Goal: Transaction & Acquisition: Register for event/course

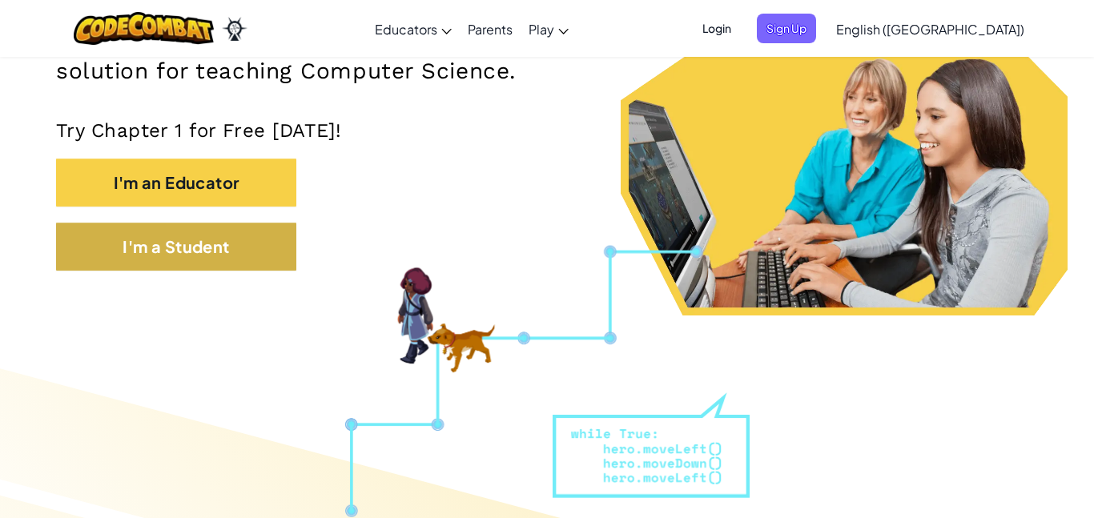
scroll to position [301, 0]
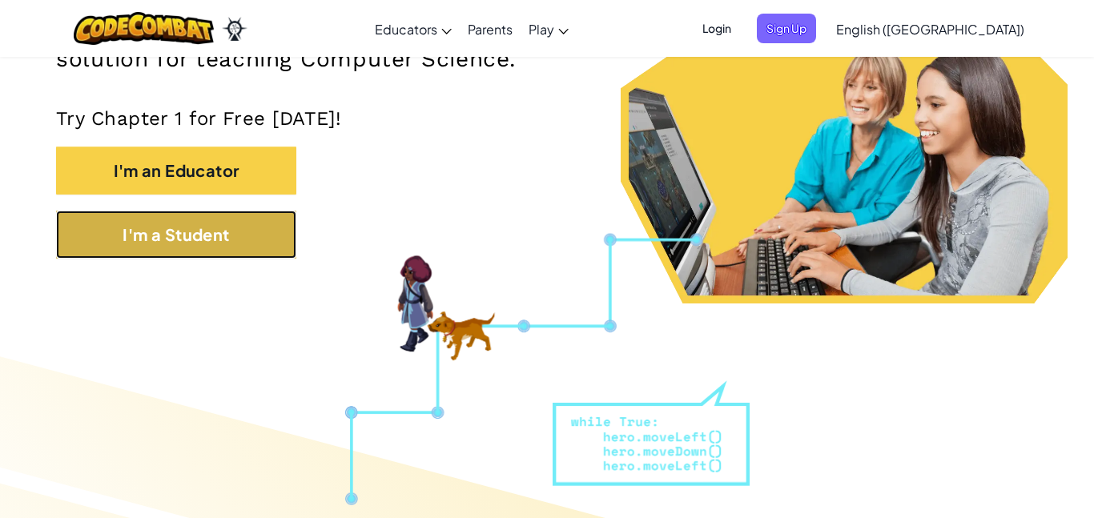
click at [251, 230] on button "I'm a Student" at bounding box center [176, 235] width 240 height 48
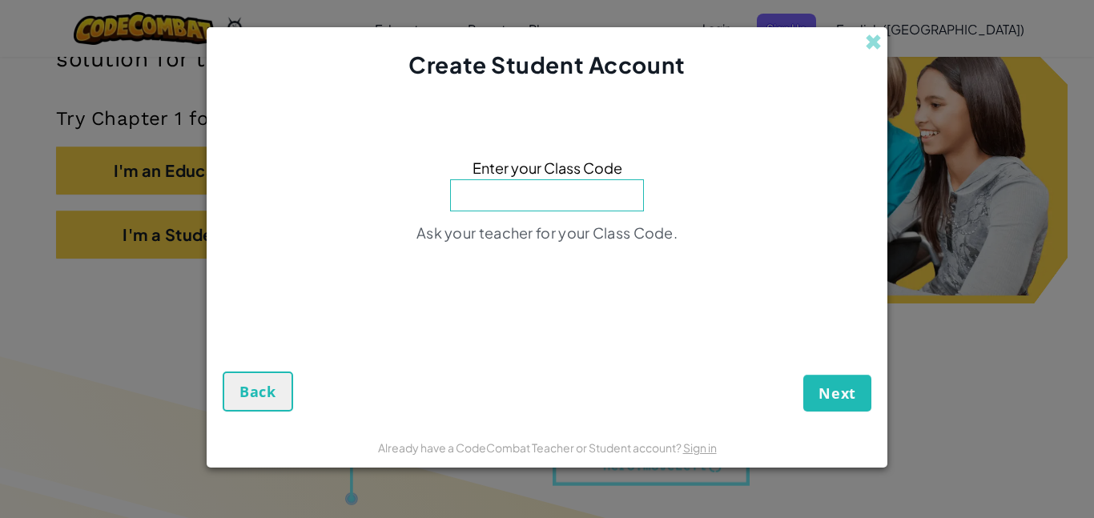
paste input "JumpDuckHide"
type input "JumpDuckHide"
click button "Next" at bounding box center [837, 393] width 68 height 37
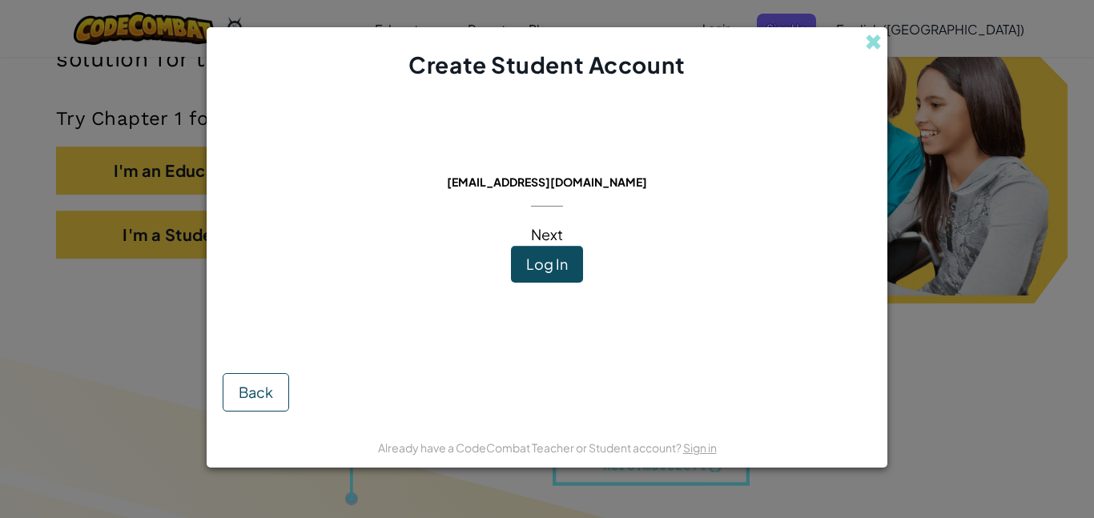
click at [585, 255] on div "This email is already in use: [EMAIL_ADDRESS][DOMAIN_NAME] Next Log In" at bounding box center [547, 216] width 227 height 239
click at [547, 260] on span "Log In" at bounding box center [547, 264] width 42 height 18
